Goal: Information Seeking & Learning: Learn about a topic

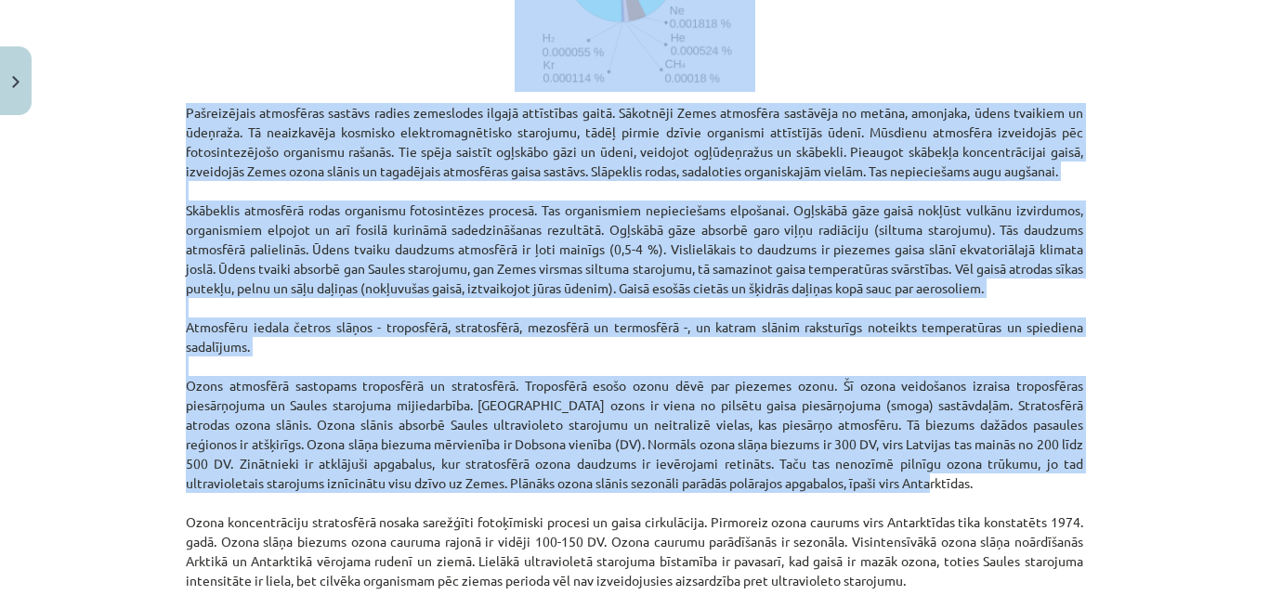
scroll to position [1419, 0]
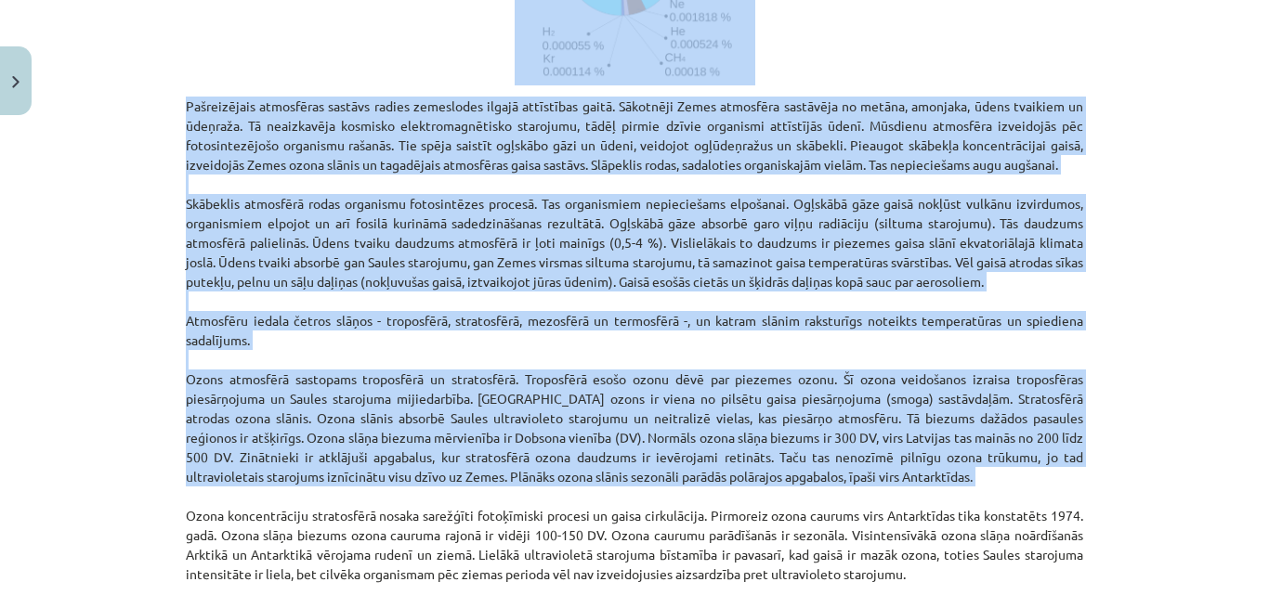
drag, startPoint x: 180, startPoint y: 124, endPoint x: 923, endPoint y: 489, distance: 827.8
click at [923, 489] on div "Procesi atmosfērā Šajā tēmā Tu: 🔶 Izpratīsi Zemes atmosfēru, siltumnīcas efektu…" at bounding box center [634, 118] width 897 height 2411
click at [1113, 104] on div "Mācību tēma: Ģeogrāfijas i - 11. klases 1. ieskaites mācību materiāls #3 1. tēm…" at bounding box center [634, 297] width 1269 height 595
click at [1139, 80] on div "Mācību tēma: Ģeogrāfijas i - 11. klases 1. ieskaites mācību materiāls #3 1. tēm…" at bounding box center [634, 297] width 1269 height 595
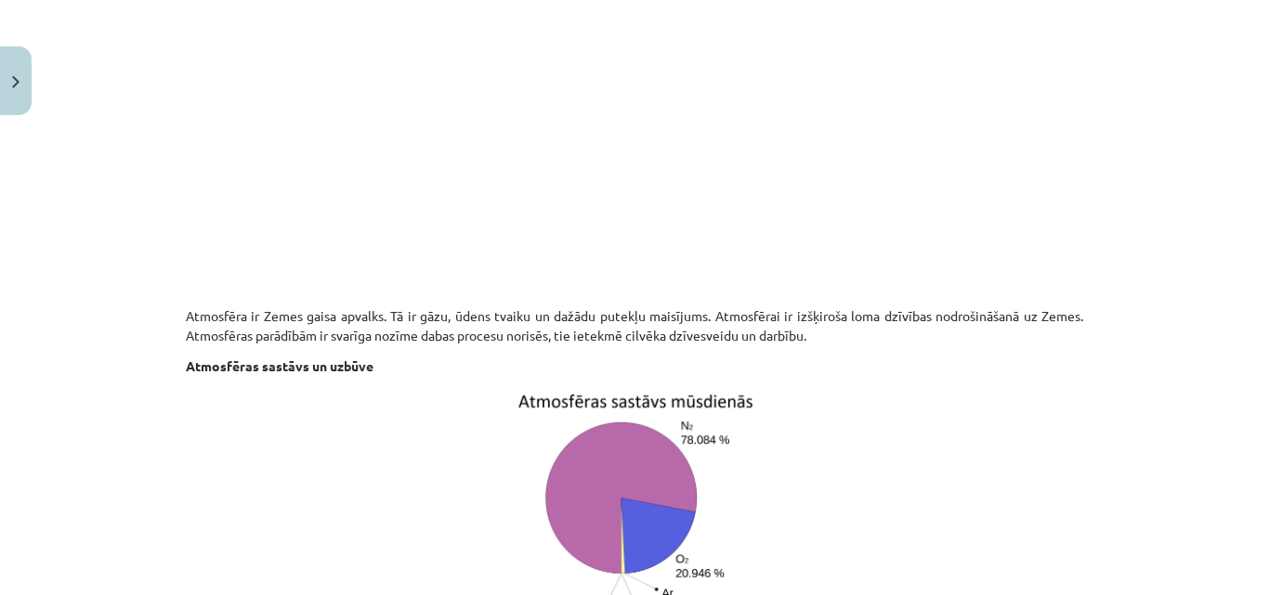
scroll to position [650, 0]
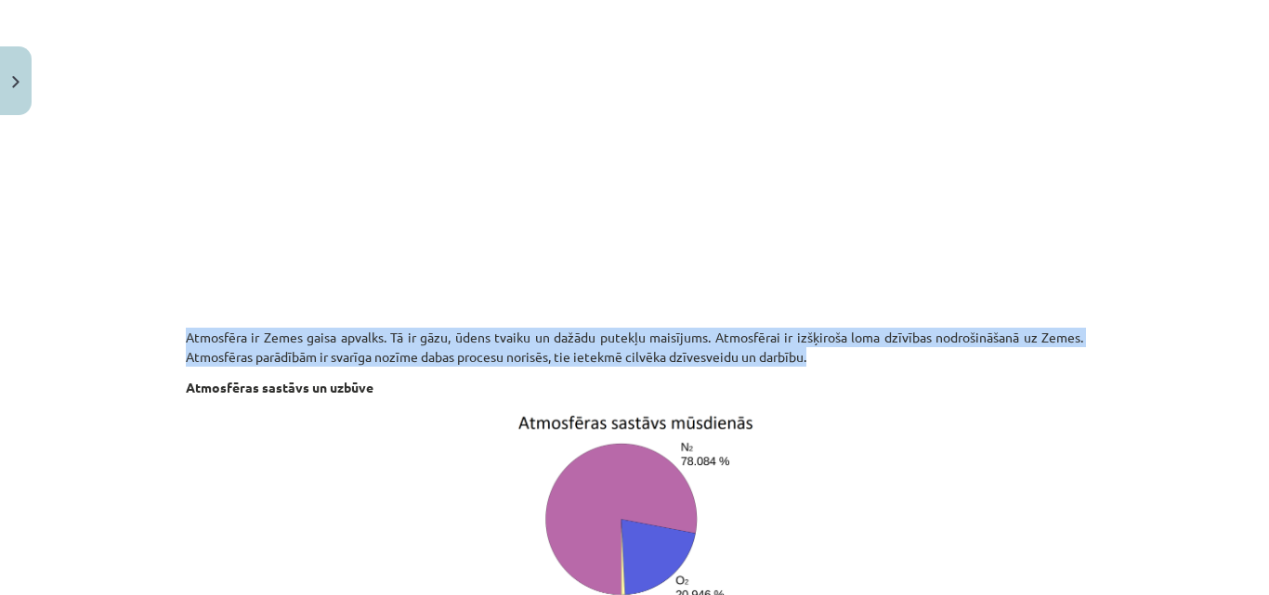
drag, startPoint x: 179, startPoint y: 334, endPoint x: 824, endPoint y: 355, distance: 644.8
click at [824, 355] on p "Atmosfēra ir Zemes gaisa apvalks. Tā ir gāzu, ūdens tvaiku un dažādu putekļu ma…" at bounding box center [634, 347] width 897 height 39
copy p "Atmosfēra ir Zemes gaisa apvalks. Tā ir gāzu, ūdens tvaiku un dažādu putekļu ma…"
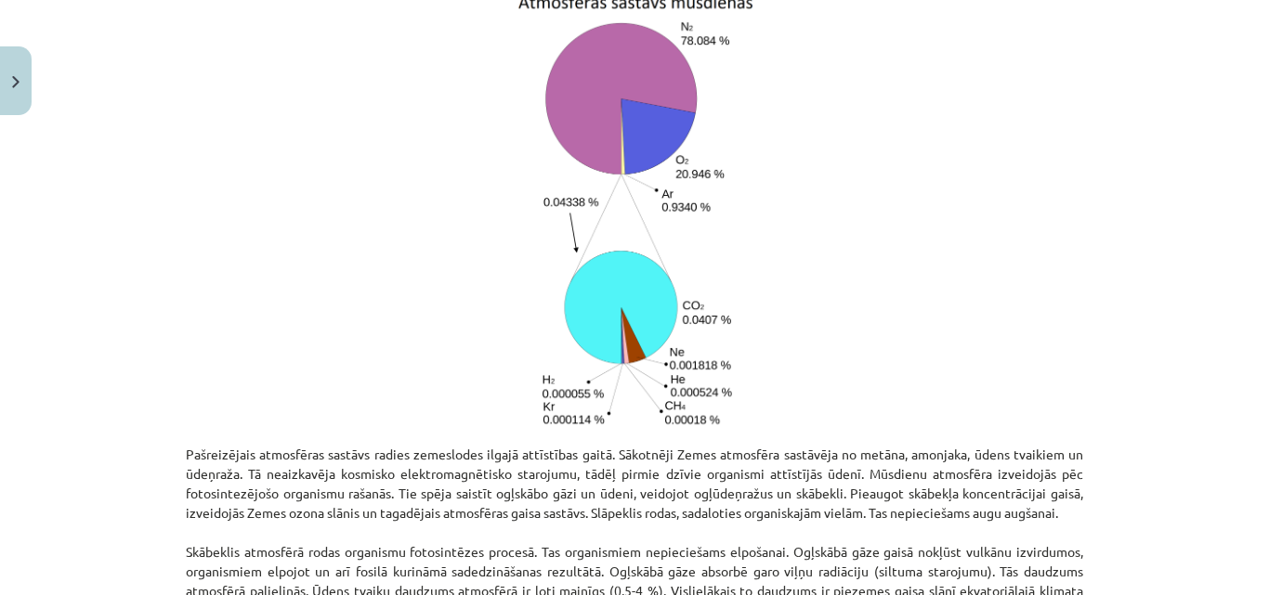
scroll to position [1300, 0]
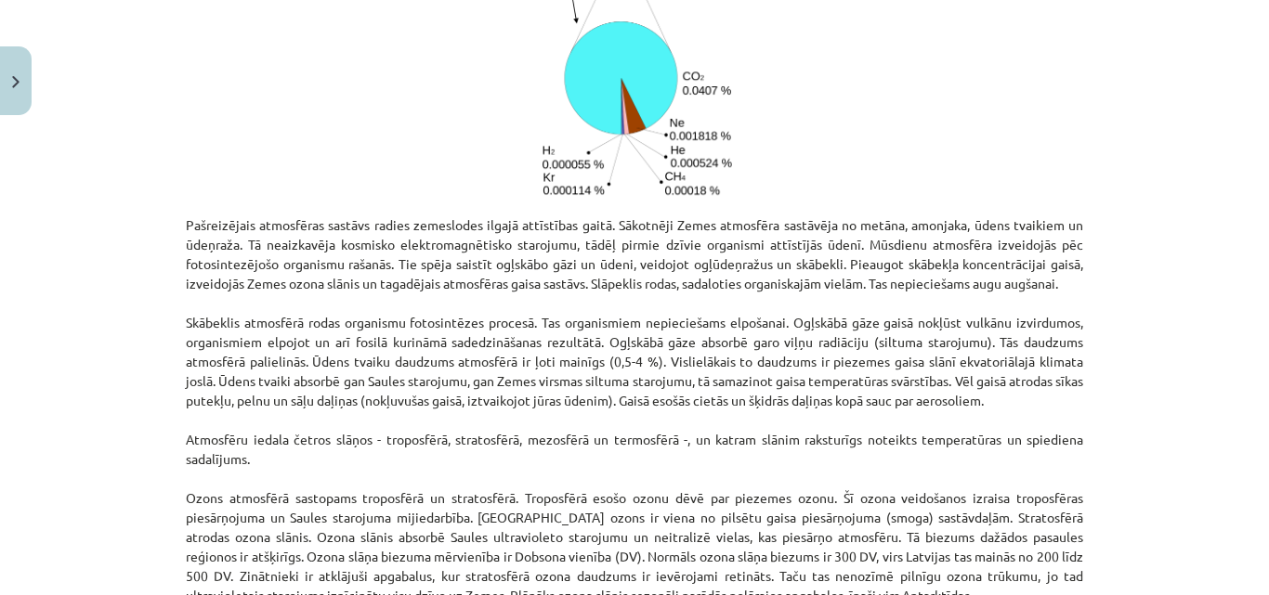
click at [186, 221] on p "Pašreizējais atmosfēras sastāvs radies zemeslodes ilgajā attīstības gaitā. Sāko…" at bounding box center [634, 459] width 897 height 488
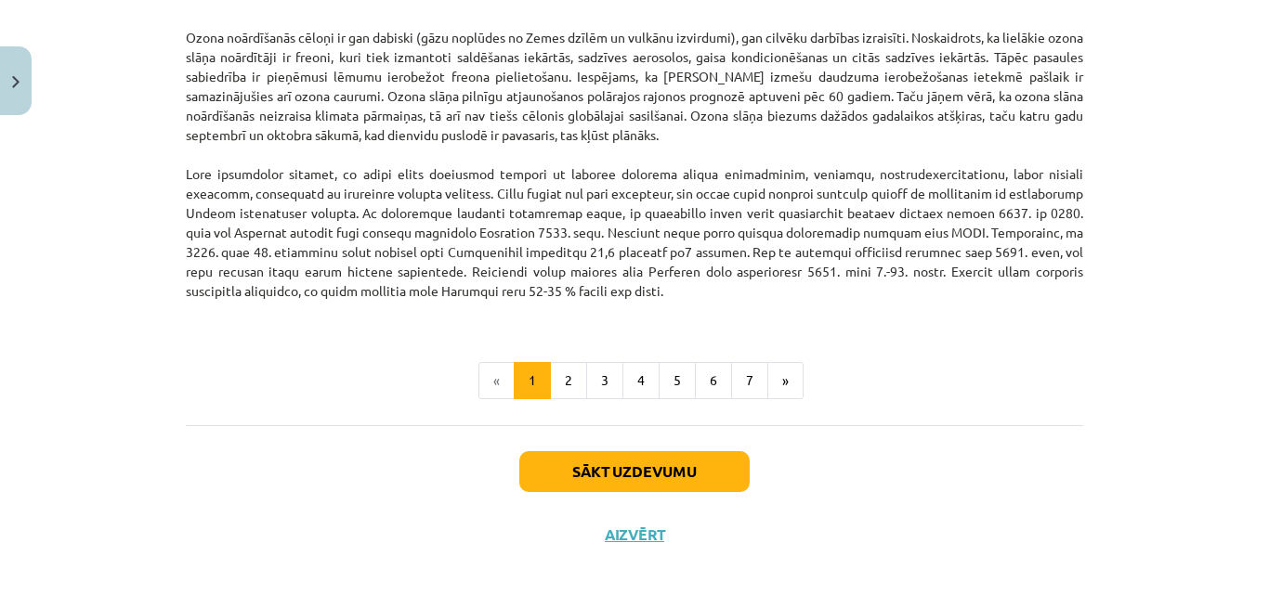
scroll to position [2441, 0]
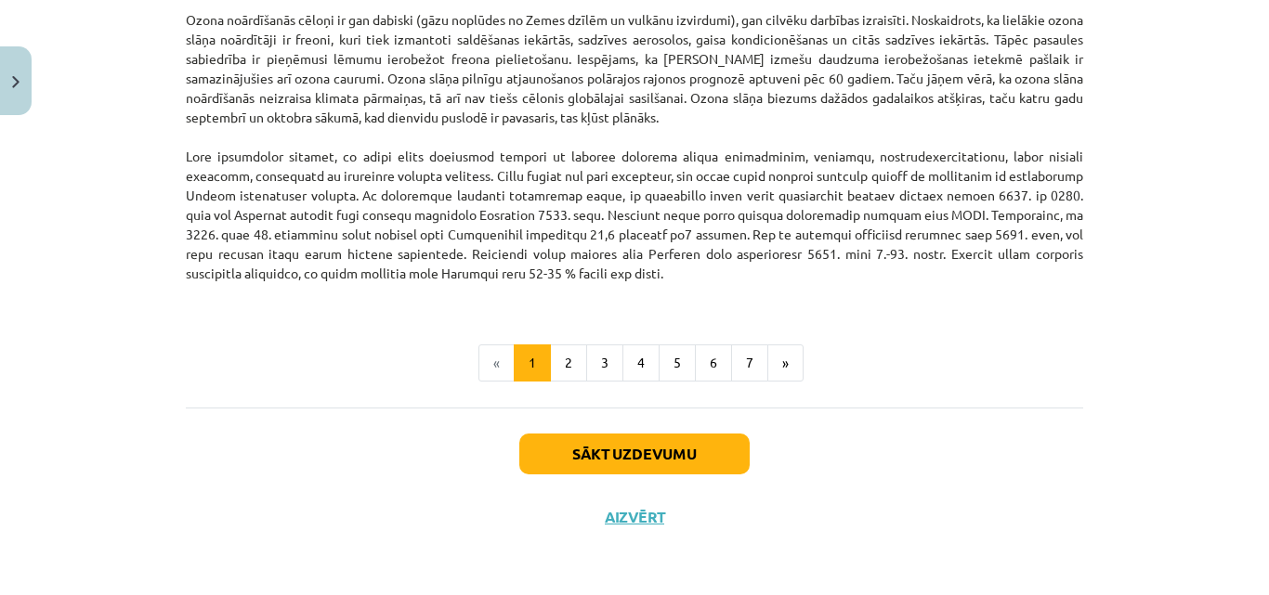
drag, startPoint x: 179, startPoint y: 222, endPoint x: 553, endPoint y: 277, distance: 377.3
copy div "Loremipsumdo sitametcon adipisc elitse doeiusmodt incidi utlaboreet dolor. Magn…"
drag, startPoint x: 913, startPoint y: 374, endPoint x: 900, endPoint y: 389, distance: 19.7
click at [909, 376] on ul "« 1 2 3 4 5 6 7 »" at bounding box center [634, 363] width 897 height 37
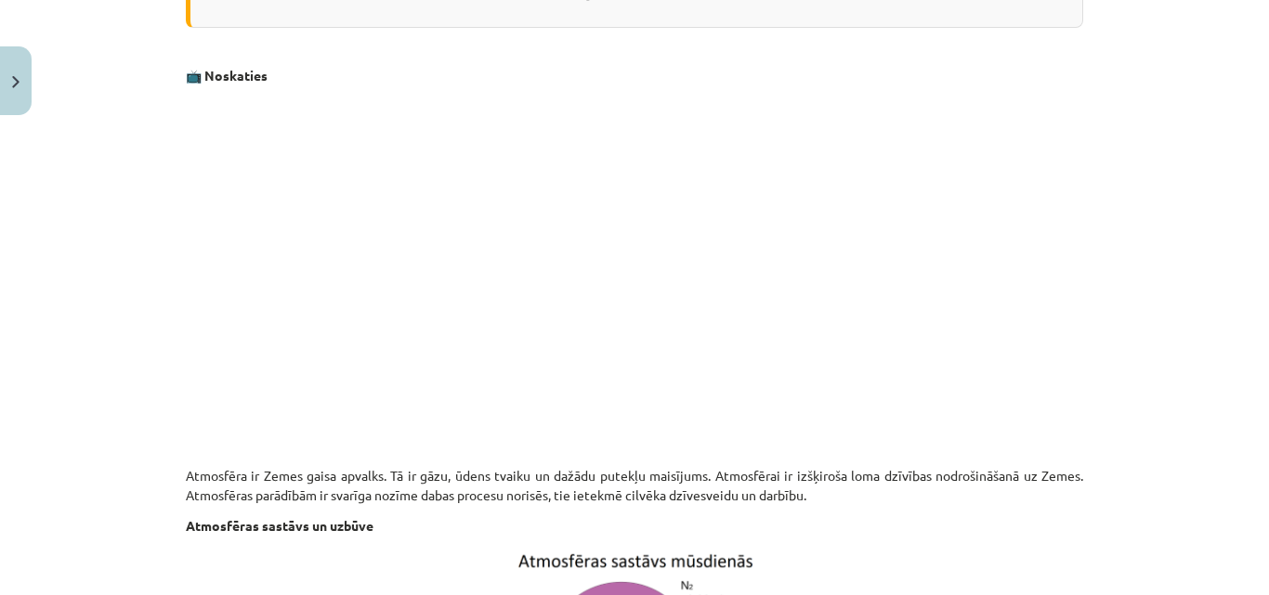
scroll to position [490, 0]
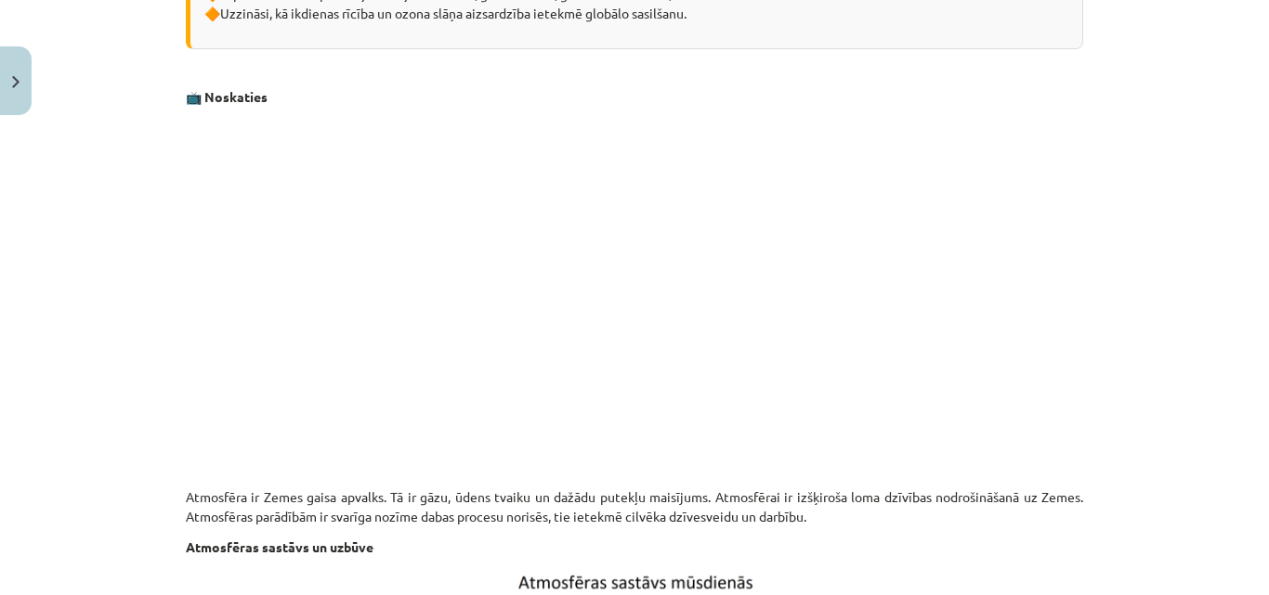
click at [1032, 318] on p at bounding box center [634, 306] width 897 height 339
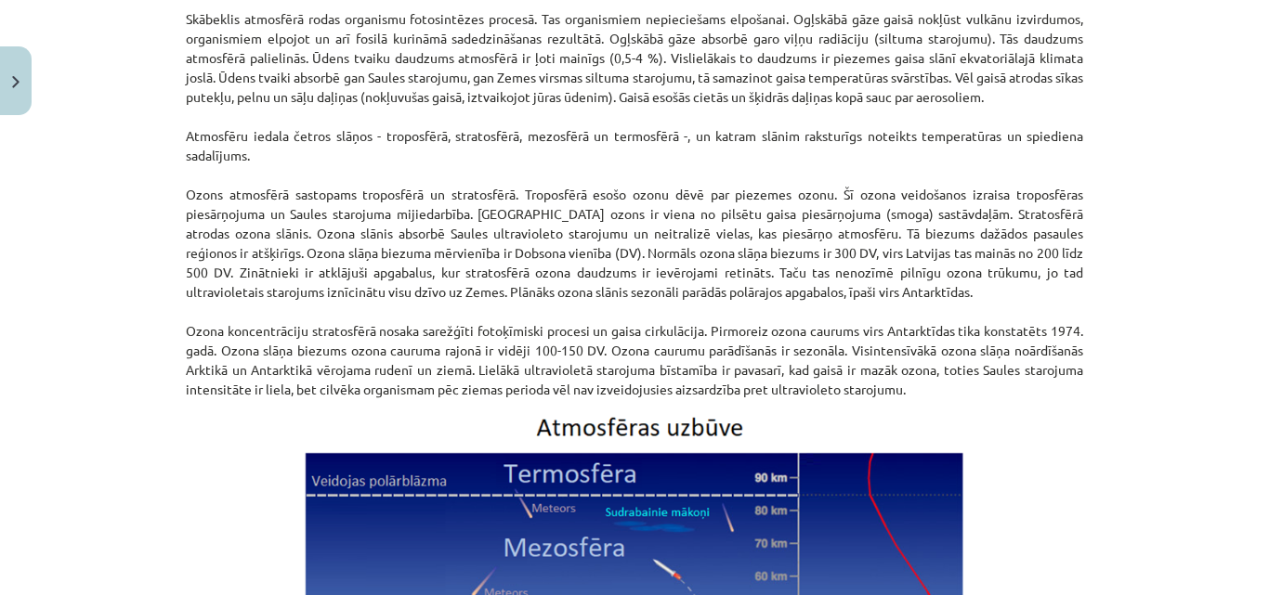
scroll to position [1605, 0]
drag, startPoint x: 181, startPoint y: 190, endPoint x: 1059, endPoint y: 394, distance: 900.9
click at [1059, 394] on p "Pašreizējais atmosfēras sastāvs radies zemeslodes ilgajā attīstības gaitā. Sāko…" at bounding box center [634, 155] width 897 height 488
copy p "Lorem ipsumdolo sitametco adipiscing el seddoeiusmo. Temporinci utlab etdol mag…"
click at [1167, 329] on div "Mācību tēma: Ģeogrāfijas i - 11. klases 1. ieskaites mācību materiāls #3 1. tēm…" at bounding box center [634, 297] width 1269 height 595
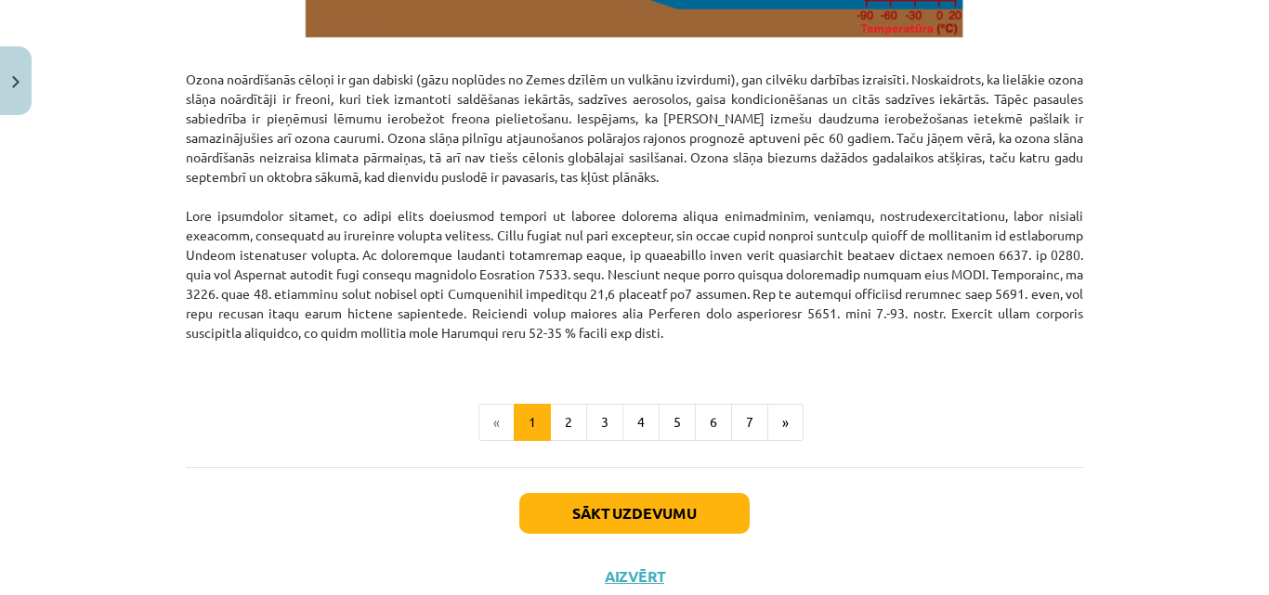
scroll to position [2348, 0]
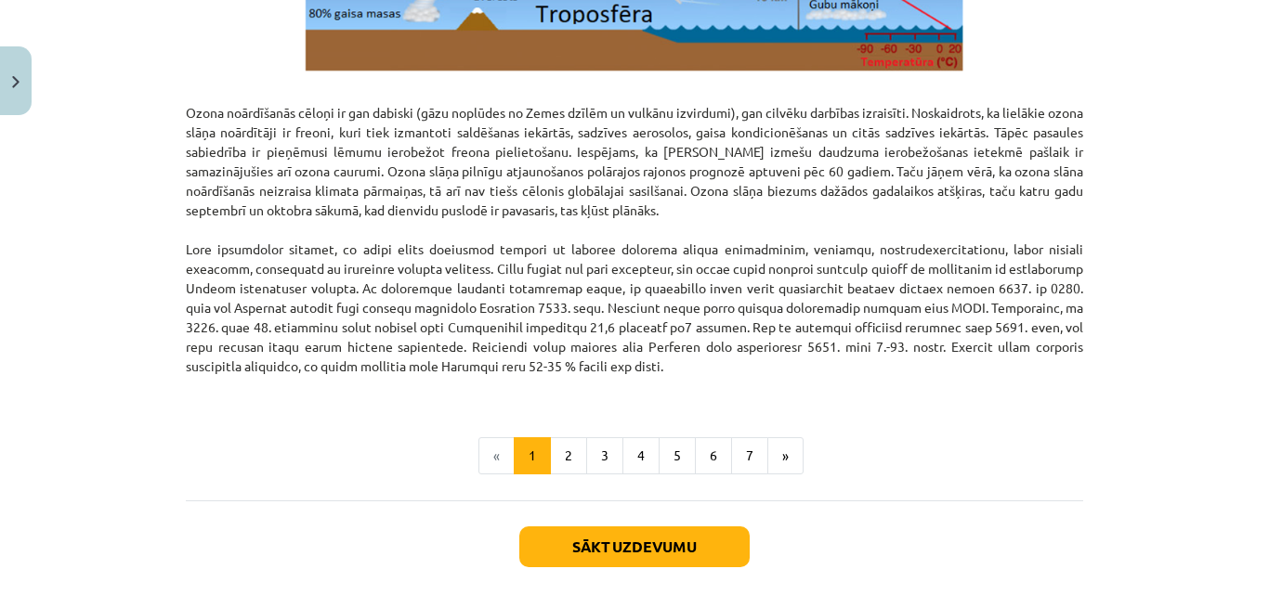
drag, startPoint x: 693, startPoint y: 212, endPoint x: 516, endPoint y: 217, distance: 176.5
click at [516, 217] on p "Ozona noārdīšanās cēloņi ir gan dabiski (gāzu noplūdes no Zemes dzīlēm un vulkā…" at bounding box center [634, 240] width 897 height 312
drag, startPoint x: 180, startPoint y: 109, endPoint x: 667, endPoint y: 369, distance: 551.7
click at [667, 369] on p "Ozona noārdīšanās cēloņi ir gan dabiski (gāzu noplūdes no Zemes dzīlēm un vulkā…" at bounding box center [634, 240] width 897 height 312
copy p "Lorem ipsumdolors ametco ad eli seddoei (temp incididu ut Labor etdolo ma aliqu…"
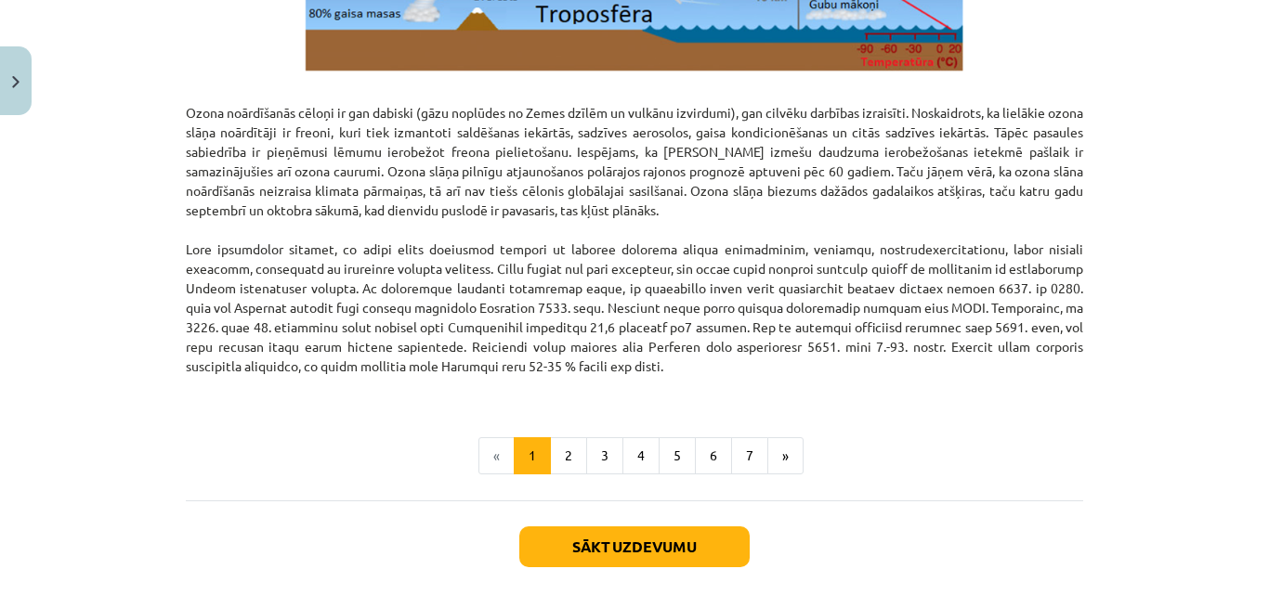
click at [564, 452] on button "2" at bounding box center [568, 455] width 37 height 37
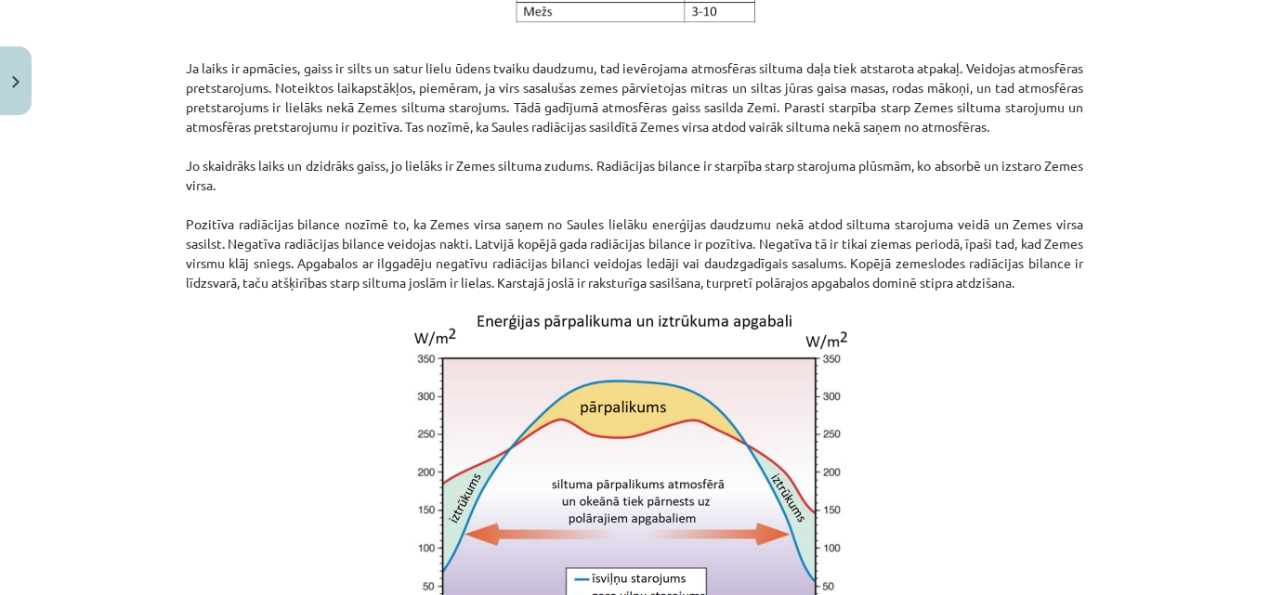
scroll to position [1737, 0]
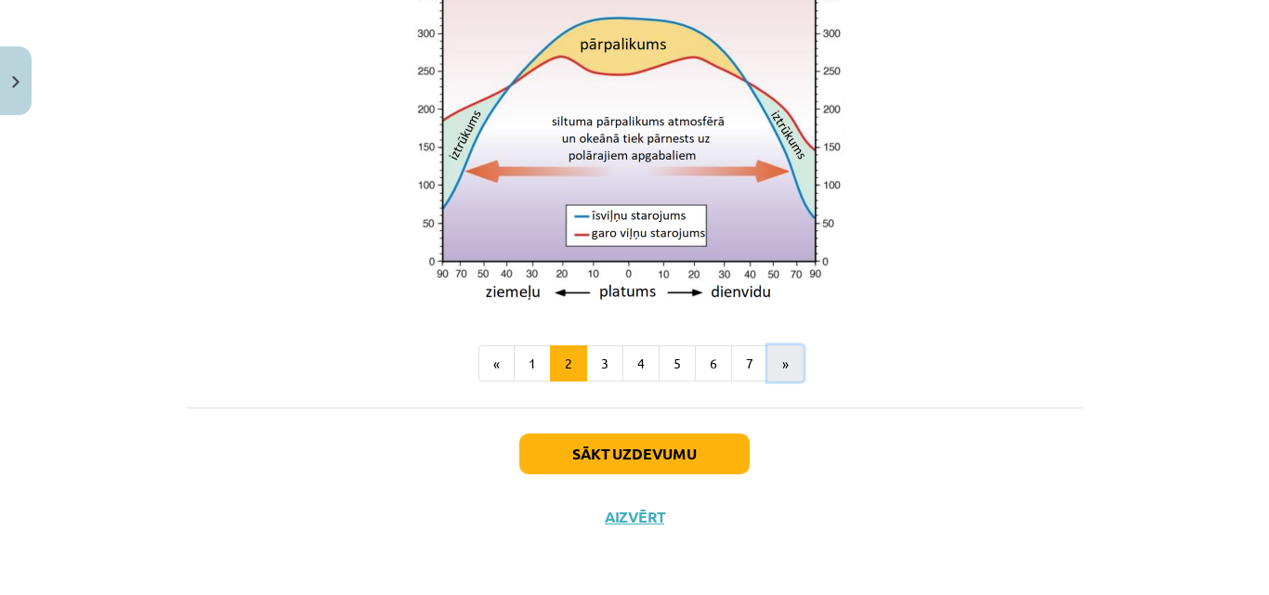
click at [776, 367] on button "»" at bounding box center [785, 363] width 36 height 37
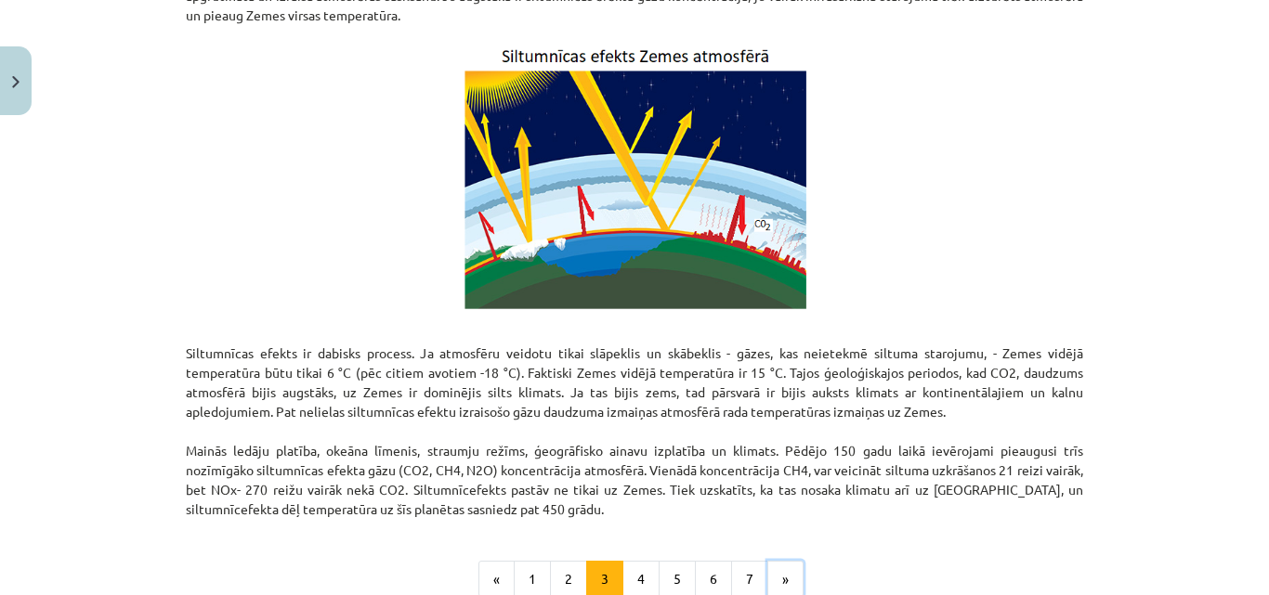
scroll to position [1244, 0]
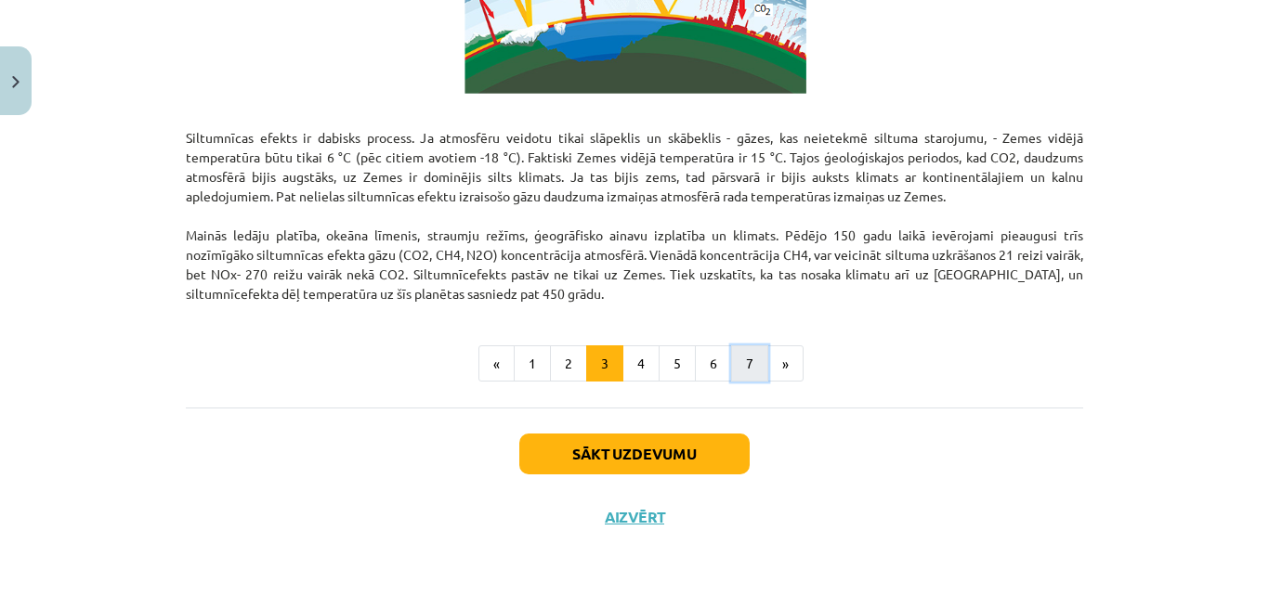
click at [749, 370] on button "7" at bounding box center [749, 363] width 37 height 37
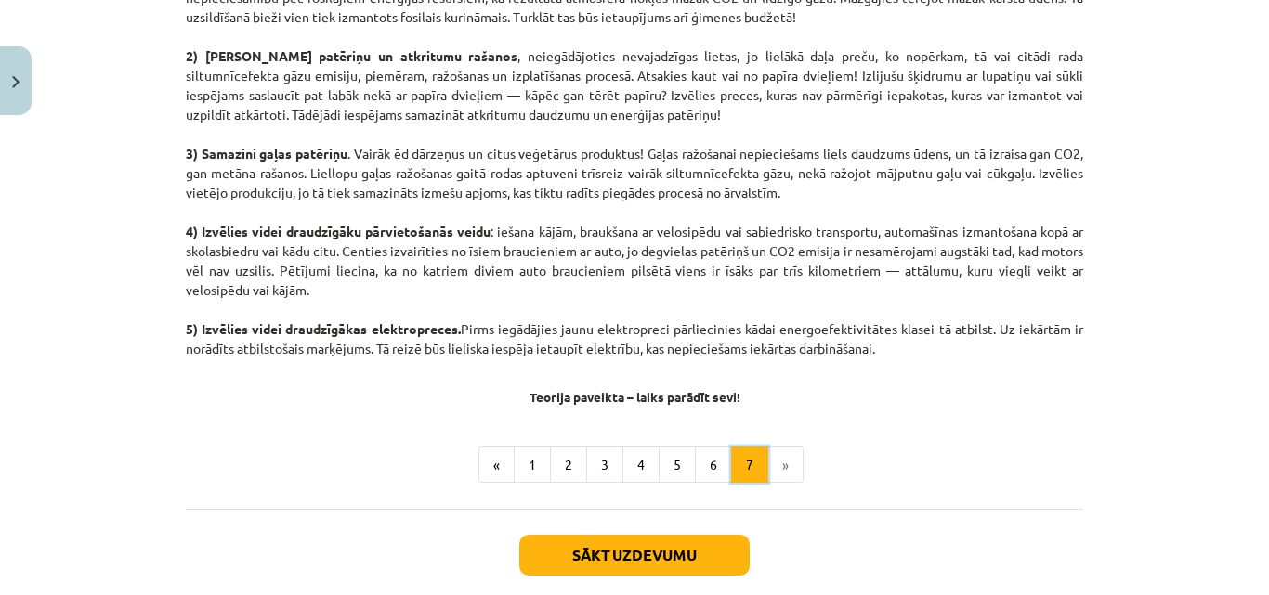
scroll to position [1088, 0]
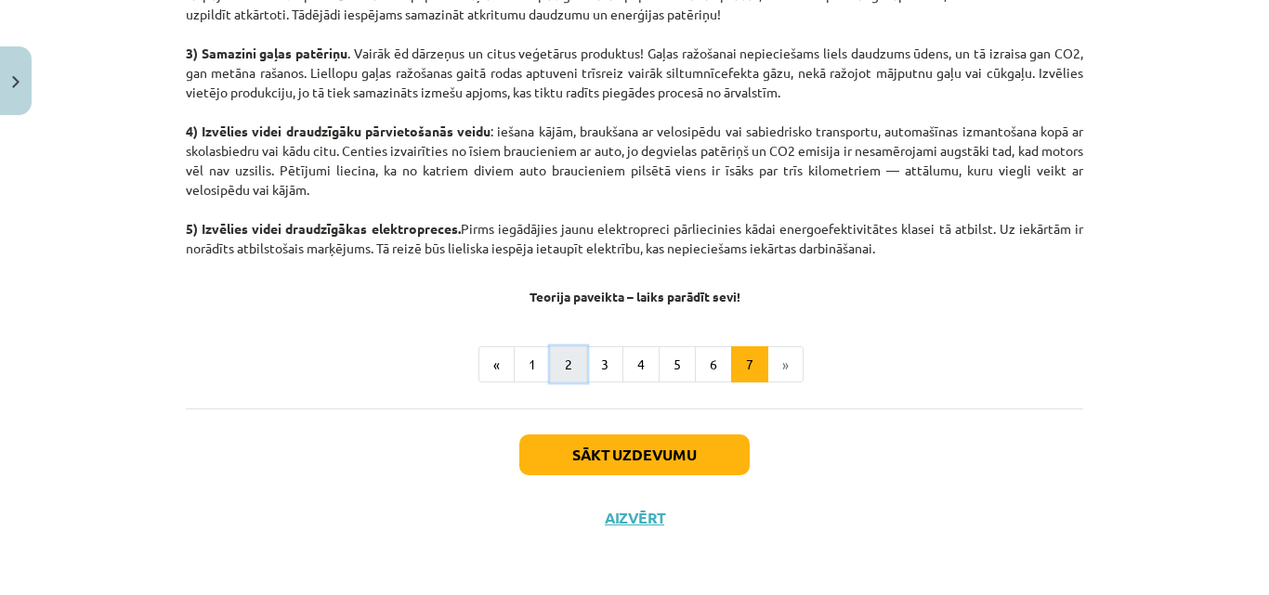
click at [571, 367] on button "2" at bounding box center [568, 364] width 37 height 37
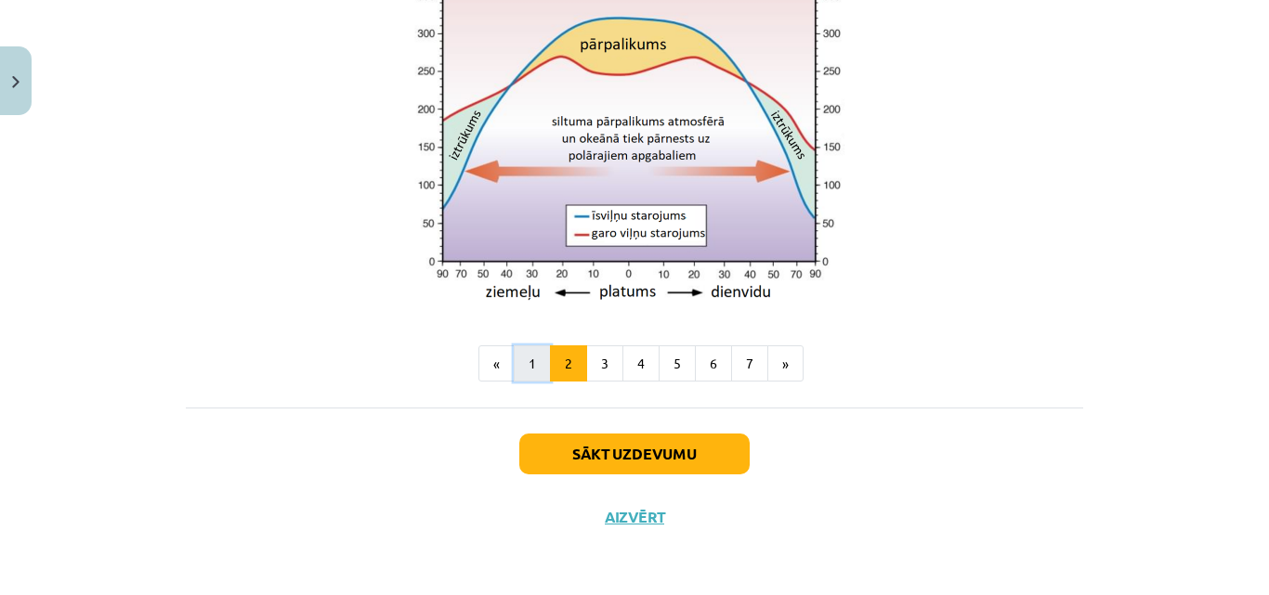
click at [528, 371] on button "1" at bounding box center [532, 363] width 37 height 37
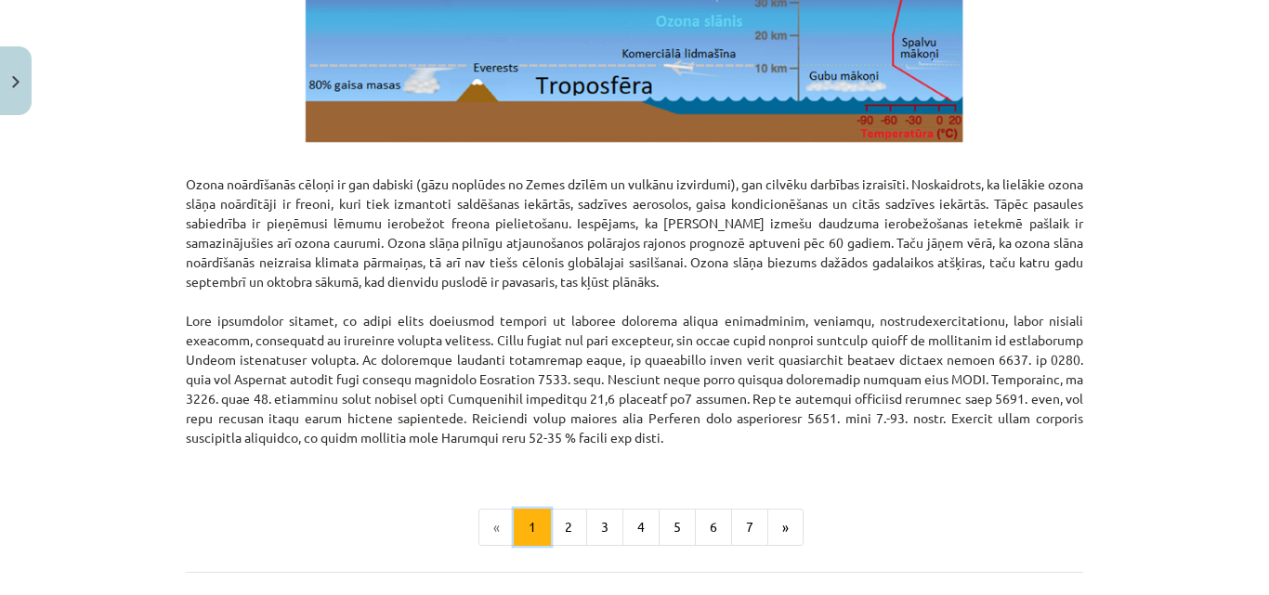
scroll to position [2441, 0]
